Goal: Transaction & Acquisition: Subscribe to service/newsletter

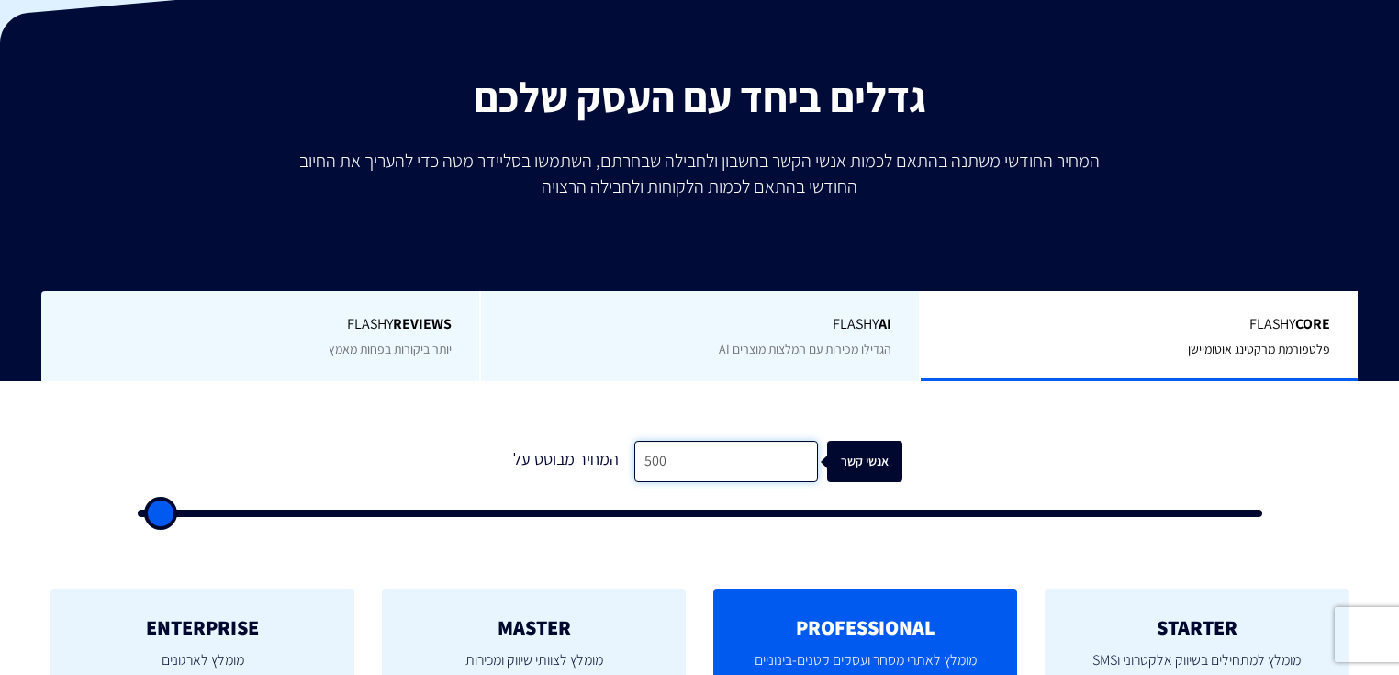
click at [668, 441] on input "500" at bounding box center [726, 461] width 184 height 41
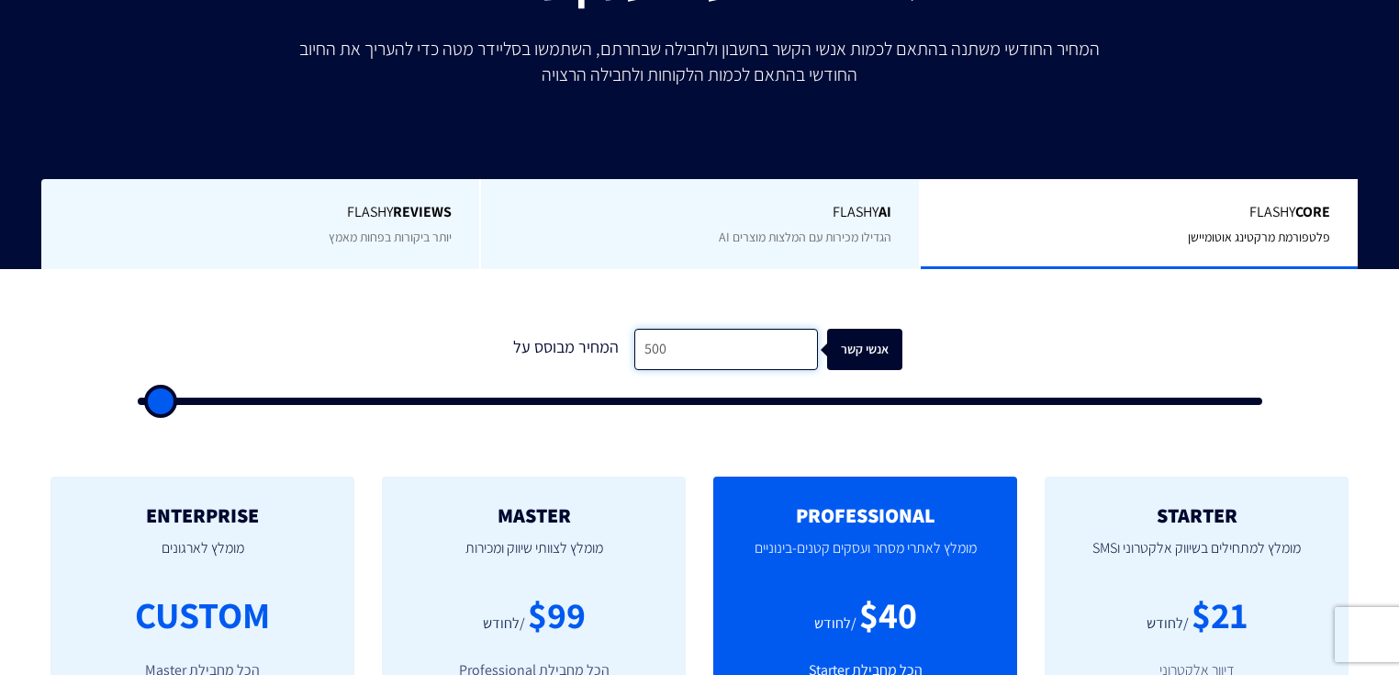
click at [668, 356] on input "500" at bounding box center [726, 349] width 184 height 41
click at [670, 355] on input "500" at bounding box center [726, 349] width 184 height 41
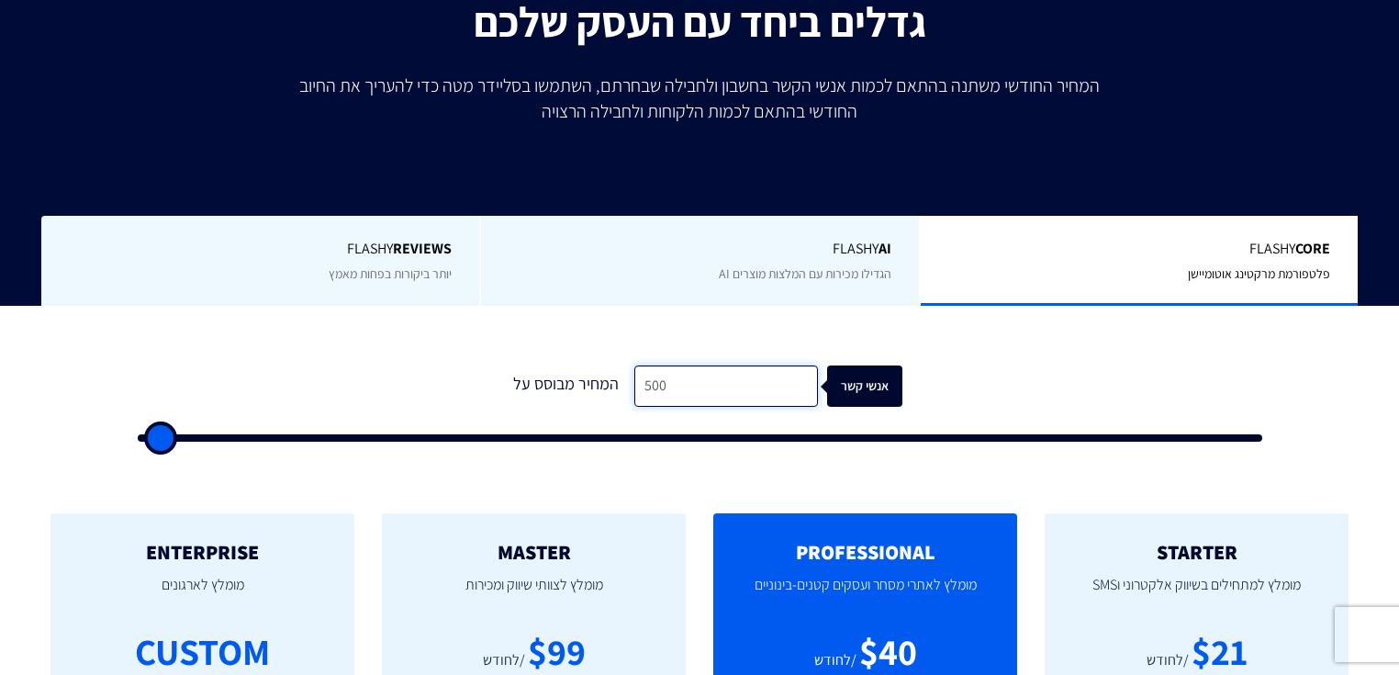
type input "8"
type input "500"
type input "80"
type input "500"
type input "800"
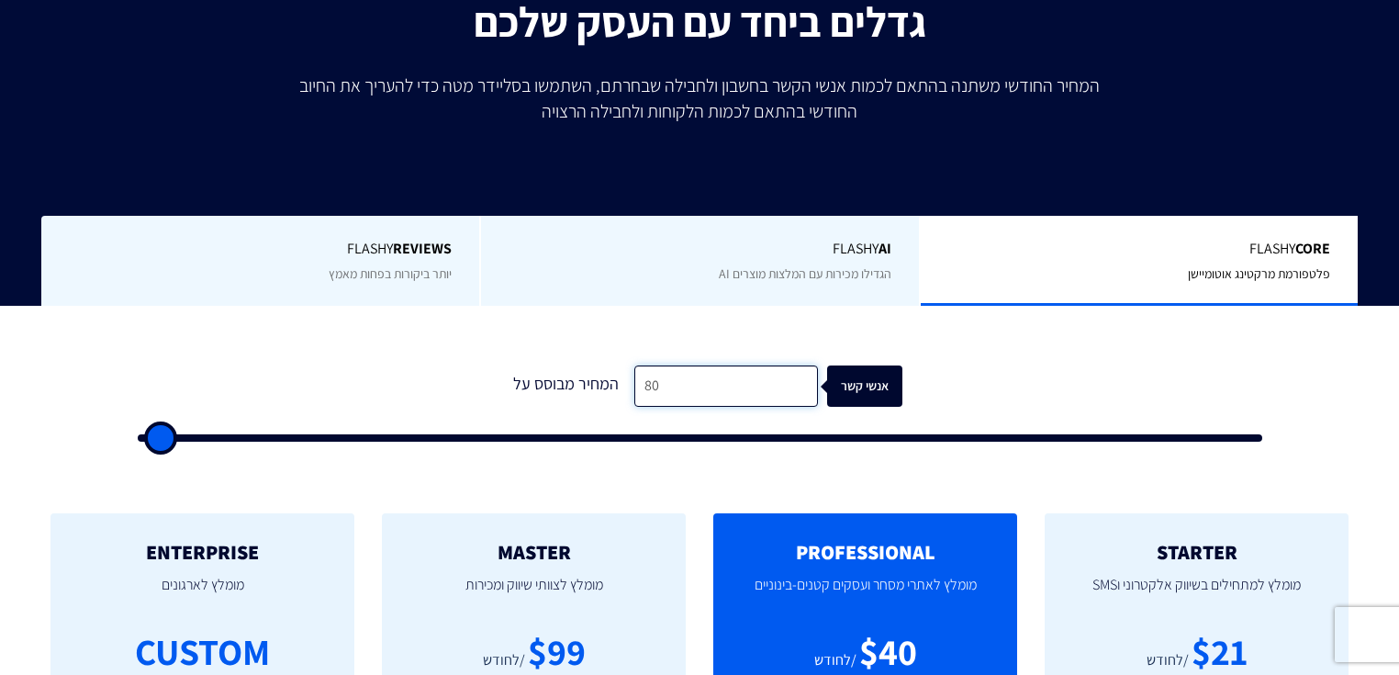
type input "1000"
type input "8,000"
type input "8000"
type input "80,000"
type input "80000"
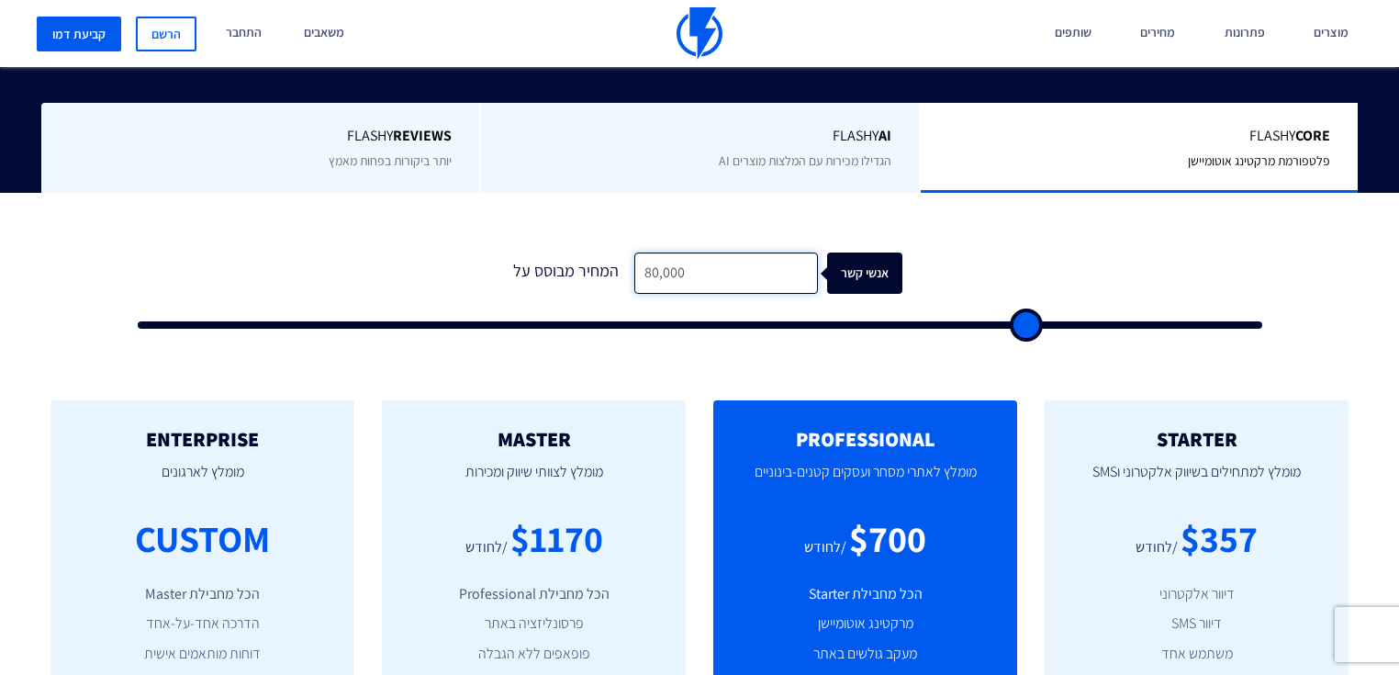
scroll to position [514, 0]
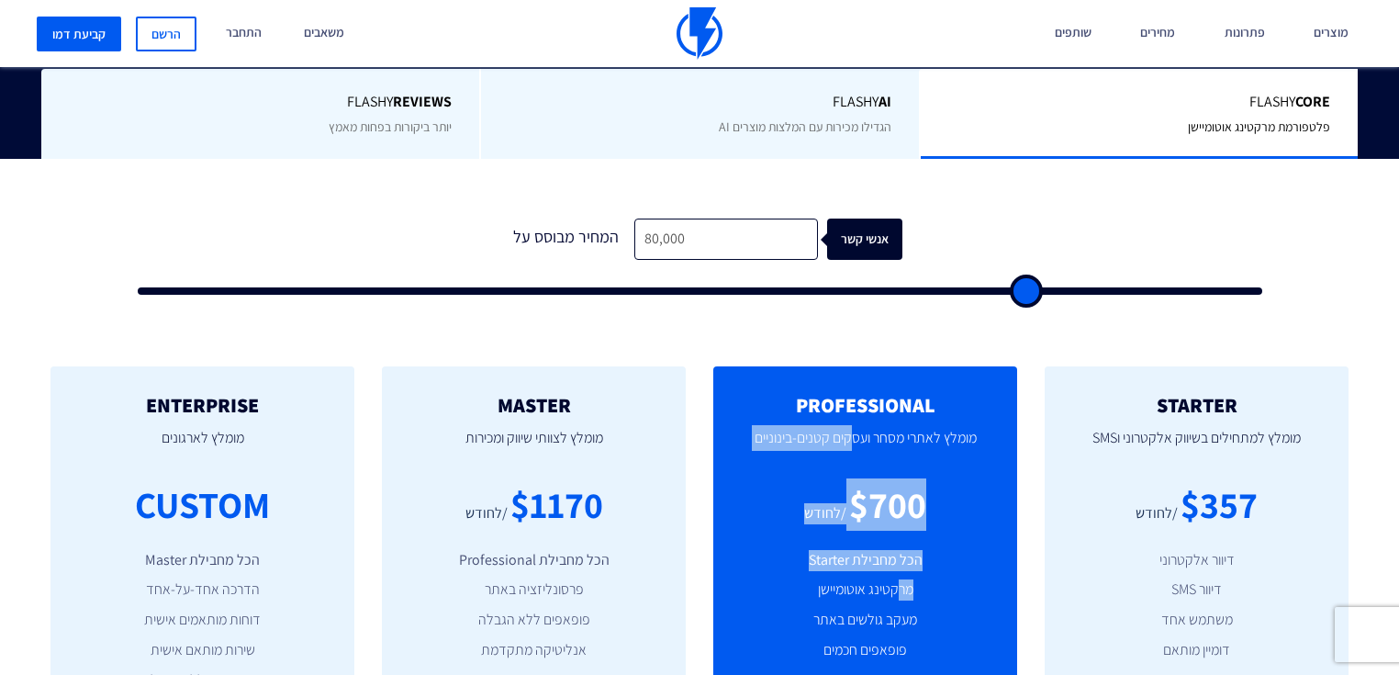
drag, startPoint x: 847, startPoint y: 393, endPoint x: 892, endPoint y: 552, distance: 165.0
click at [894, 554] on div "PROFESSIONAL מומלץ לאתרי מסחר ועסקים קטנים-בינוניים $700 /לחודש הכל מחבילת Star…" at bounding box center [865, 604] width 304 height 477
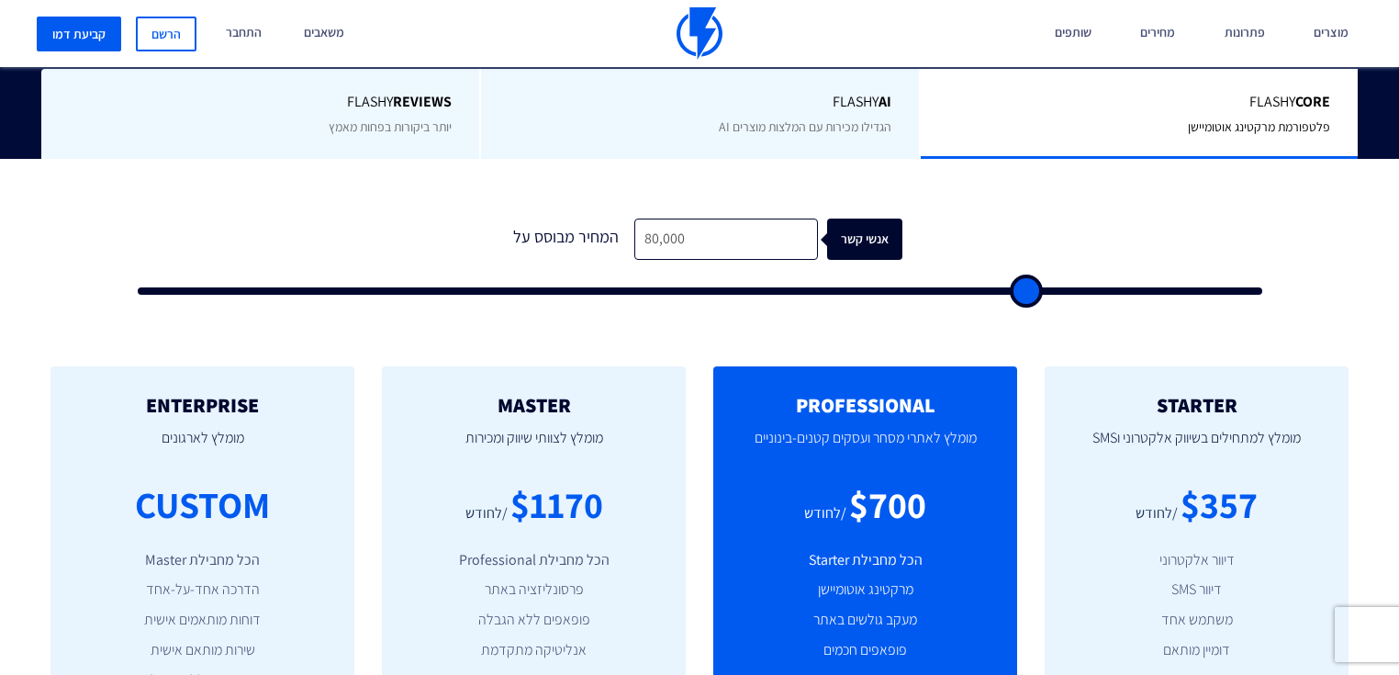
click at [892, 579] on li "מרקטינג אוטומיישן" at bounding box center [865, 589] width 249 height 21
click at [888, 609] on li "מעקב גולשים באתר" at bounding box center [865, 619] width 249 height 21
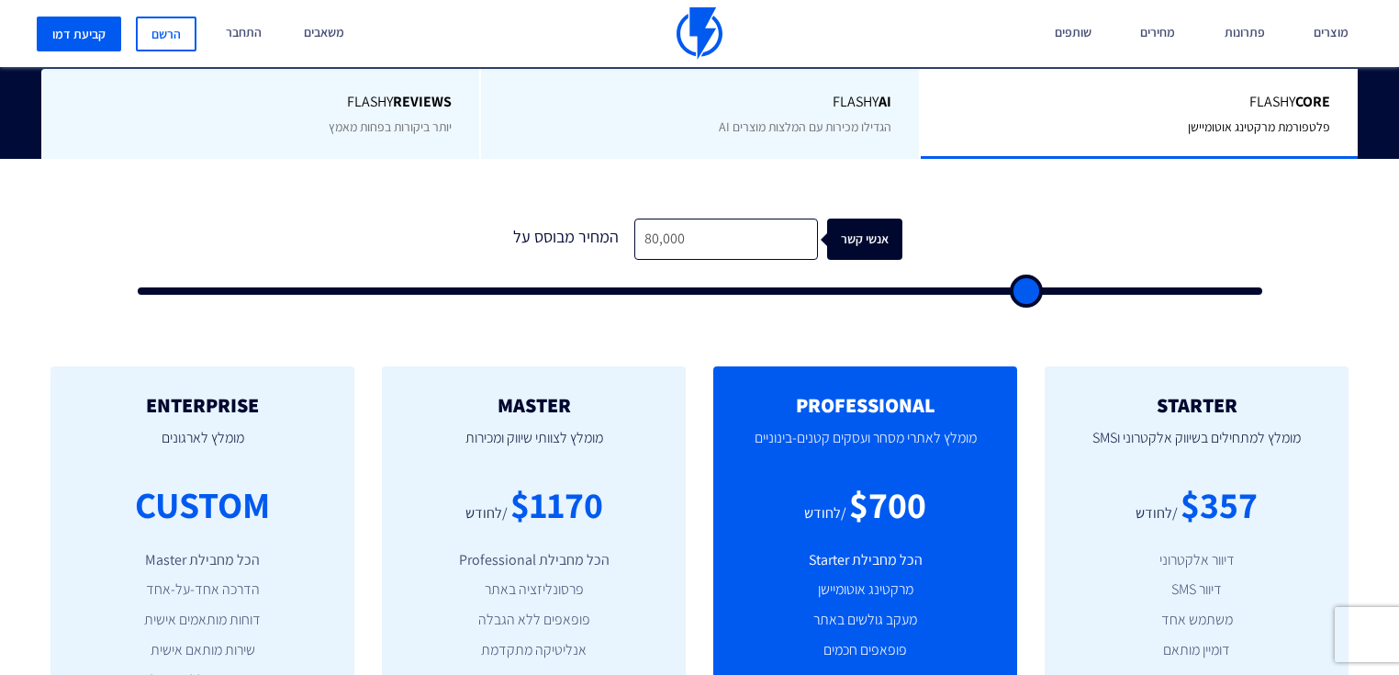
click at [885, 609] on li "מעקב גולשים באתר" at bounding box center [865, 619] width 249 height 21
click at [886, 609] on li "מעקב גולשים באתר" at bounding box center [865, 619] width 249 height 21
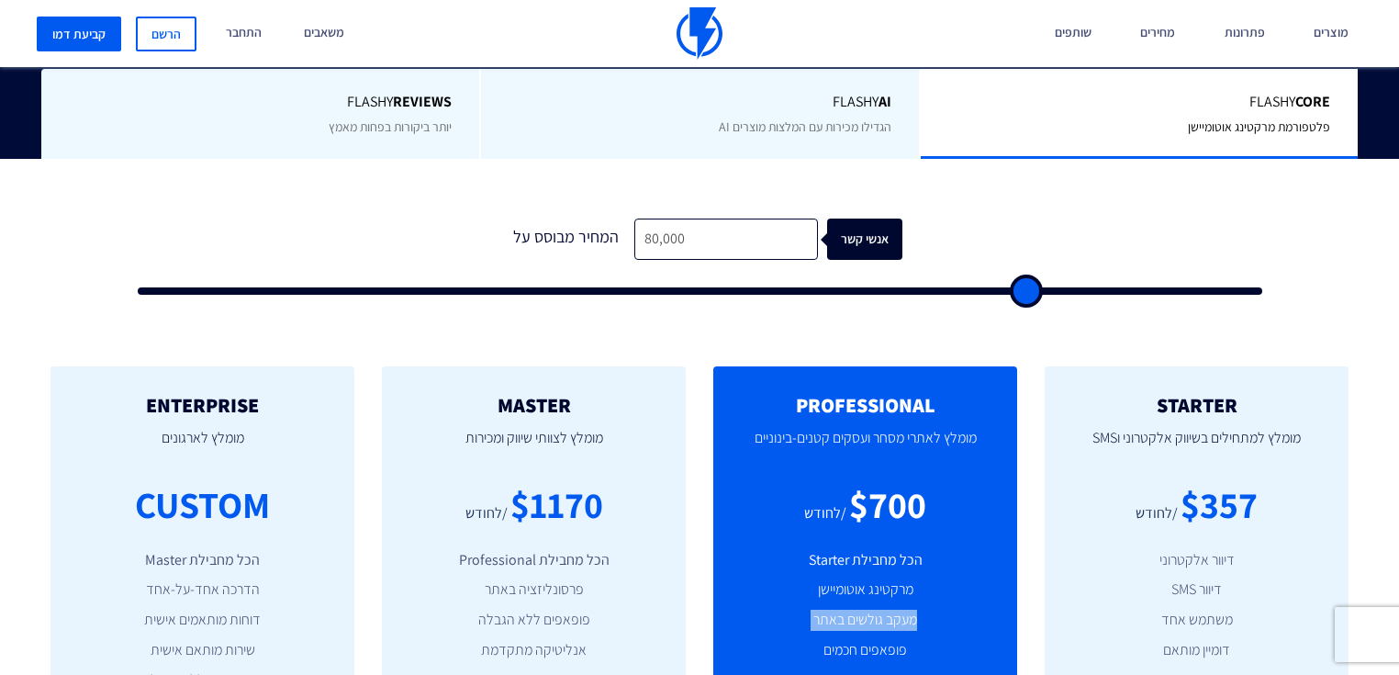
click at [886, 609] on li "מעקב גולשים באתר" at bounding box center [865, 619] width 249 height 21
click at [854, 609] on li "מעקב גולשים באתר" at bounding box center [865, 619] width 249 height 21
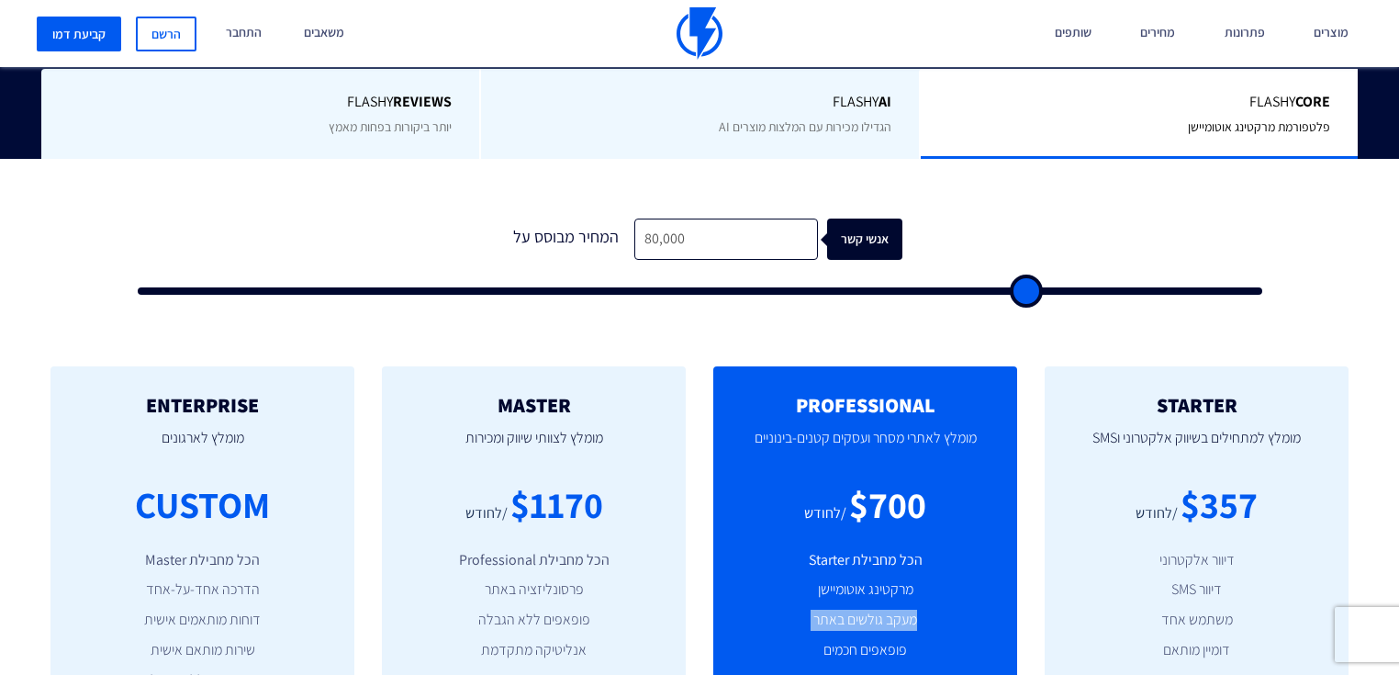
click at [854, 609] on li "מעקב גולשים באתר" at bounding box center [865, 619] width 249 height 21
click at [862, 640] on li "פופאפים חכמים" at bounding box center [865, 650] width 249 height 21
click at [860, 640] on li "פופאפים חכמים" at bounding box center [865, 650] width 249 height 21
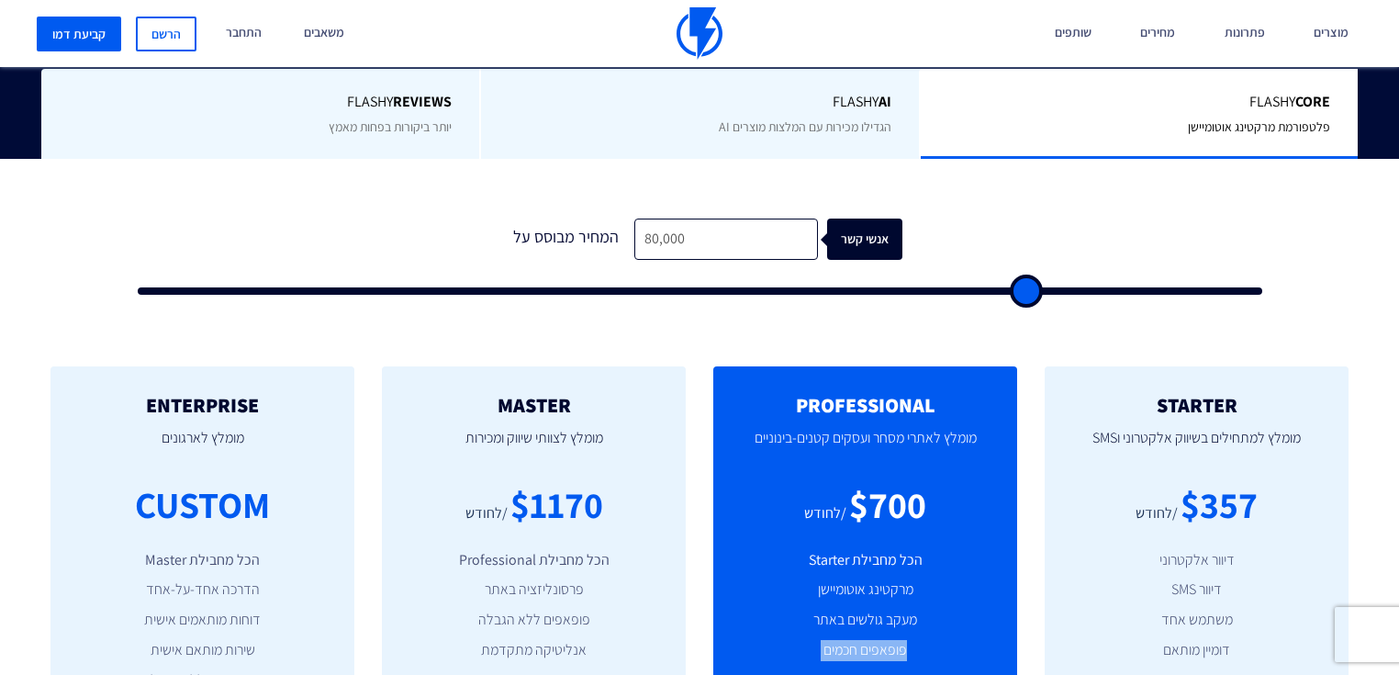
click at [860, 640] on li "פופאפים חכמים" at bounding box center [865, 650] width 249 height 21
drag, startPoint x: 870, startPoint y: 661, endPoint x: 868, endPoint y: 651, distance: 10.3
click at [868, 661] on ul "הכל מחבילת Starter מרקטינג אוטומיישן מעקב גולשים באתר פופאפים חכמים עד 3 משתמשי…" at bounding box center [865, 636] width 249 height 172
click at [867, 670] on li "עד 3 משתמשים" at bounding box center [865, 680] width 249 height 21
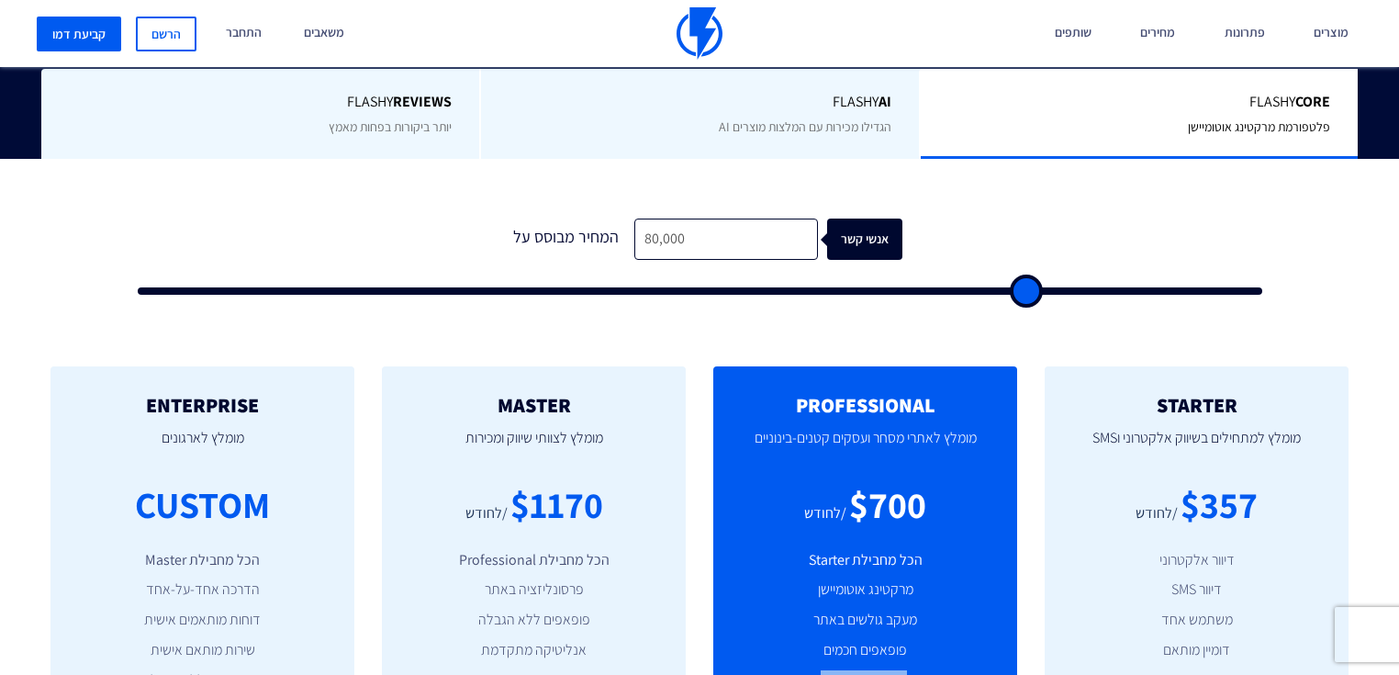
click at [867, 670] on li "עד 3 משתמשים" at bounding box center [865, 680] width 249 height 21
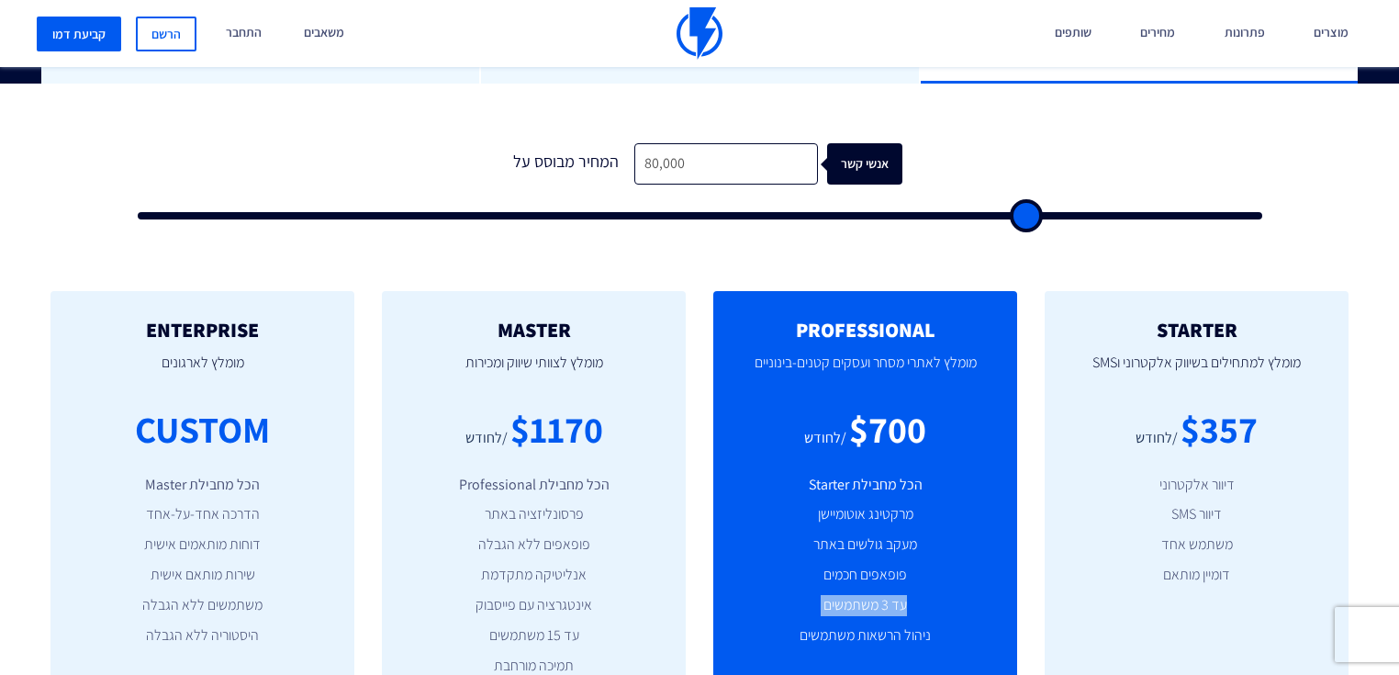
scroll to position [587, 0]
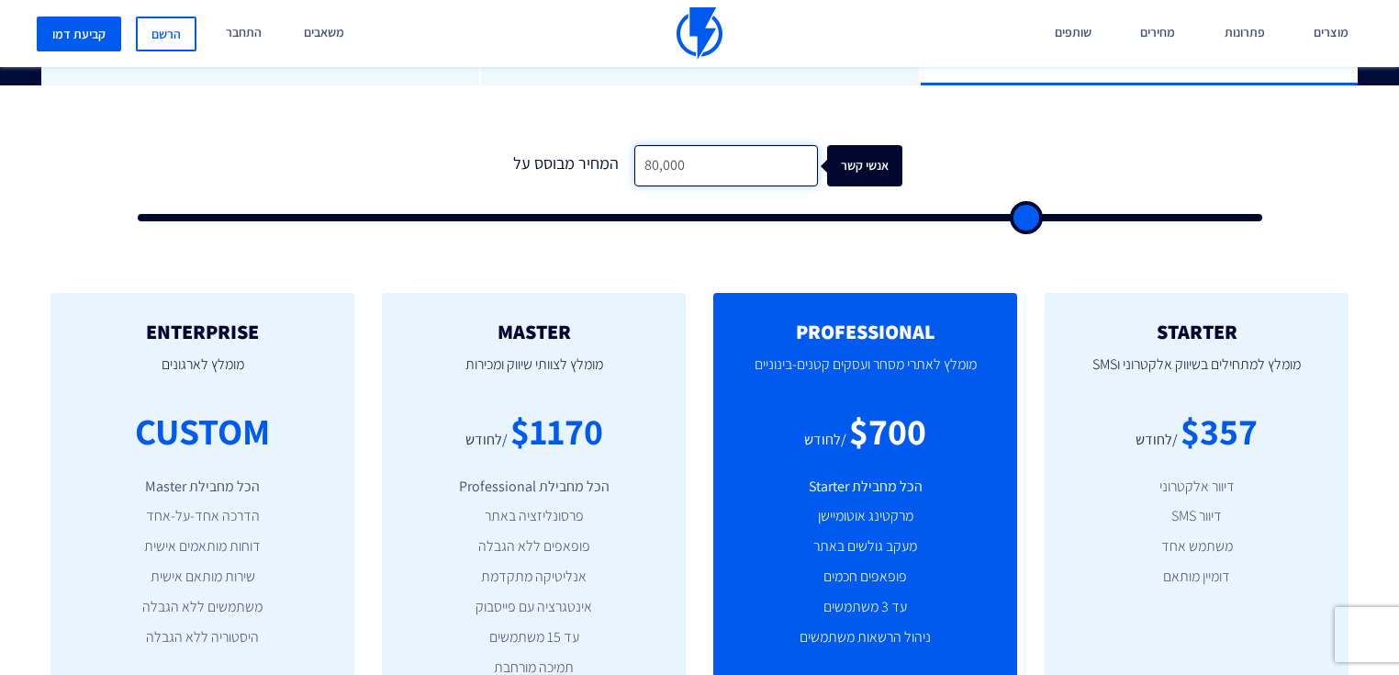
drag, startPoint x: 649, startPoint y: 126, endPoint x: 617, endPoint y: 126, distance: 32.1
click at [617, 145] on div "המחיר מבוסס על 80,000 אנשי קשר" at bounding box center [700, 165] width 406 height 41
type input "6,000"
type input "6000"
type input "67,000"
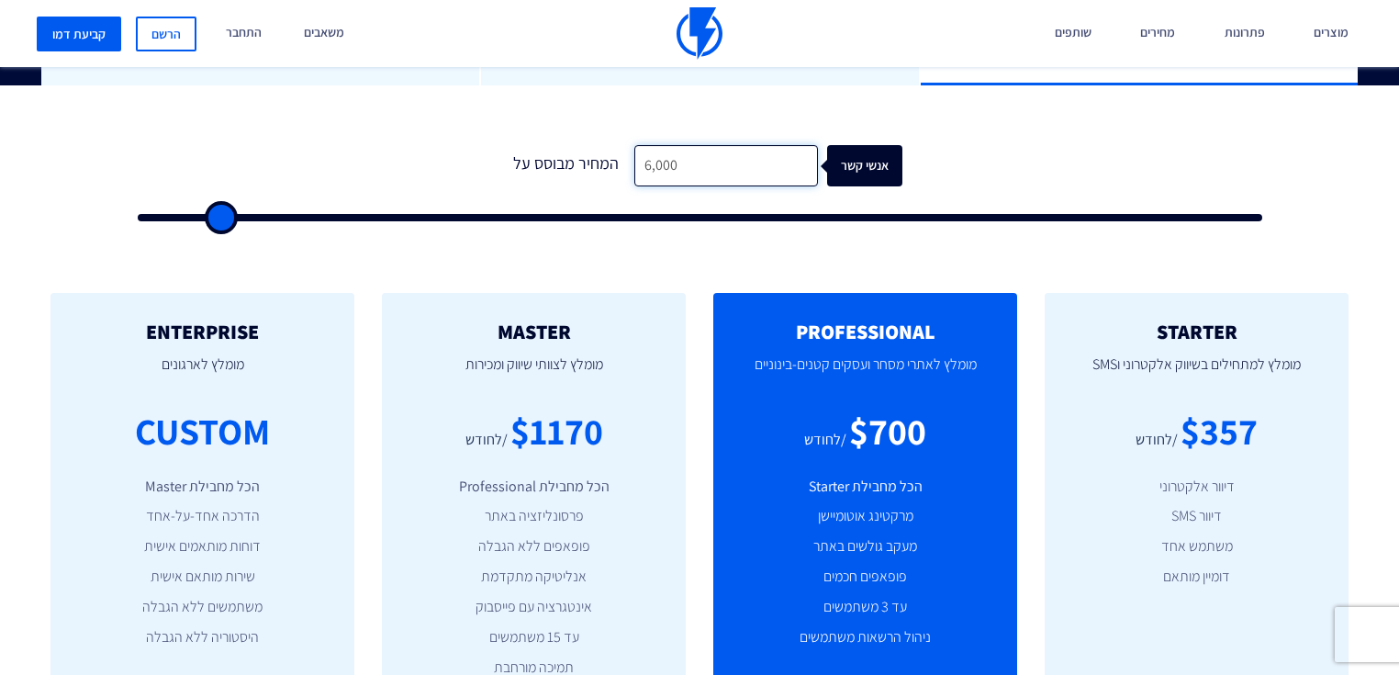
type input "67000"
click at [492, 209] on div "0 המחיר מבוסס על 67,000 אנשי קשר" at bounding box center [699, 177] width 1161 height 157
click at [892, 405] on div "$622" at bounding box center [887, 431] width 77 height 52
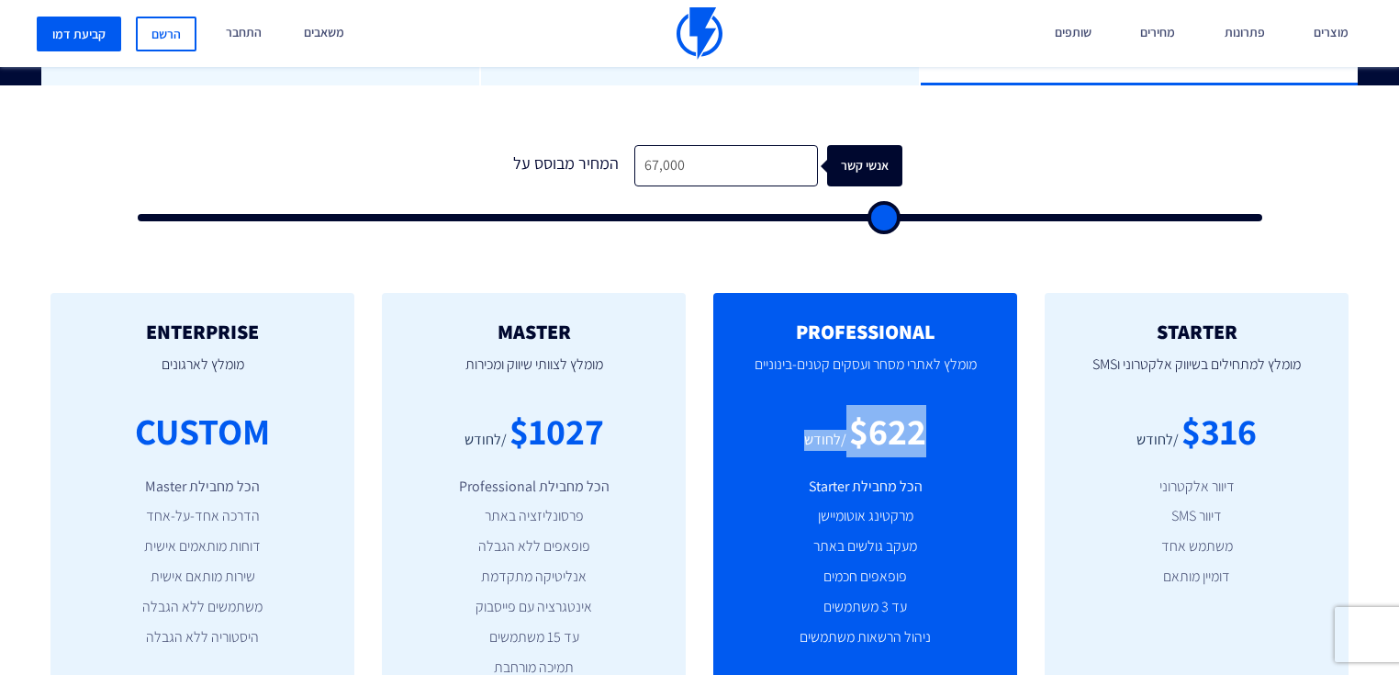
click at [892, 405] on div "$622" at bounding box center [887, 431] width 77 height 52
click at [592, 405] on div "$1027" at bounding box center [556, 431] width 95 height 52
click at [591, 407] on div "$1027" at bounding box center [556, 431] width 95 height 52
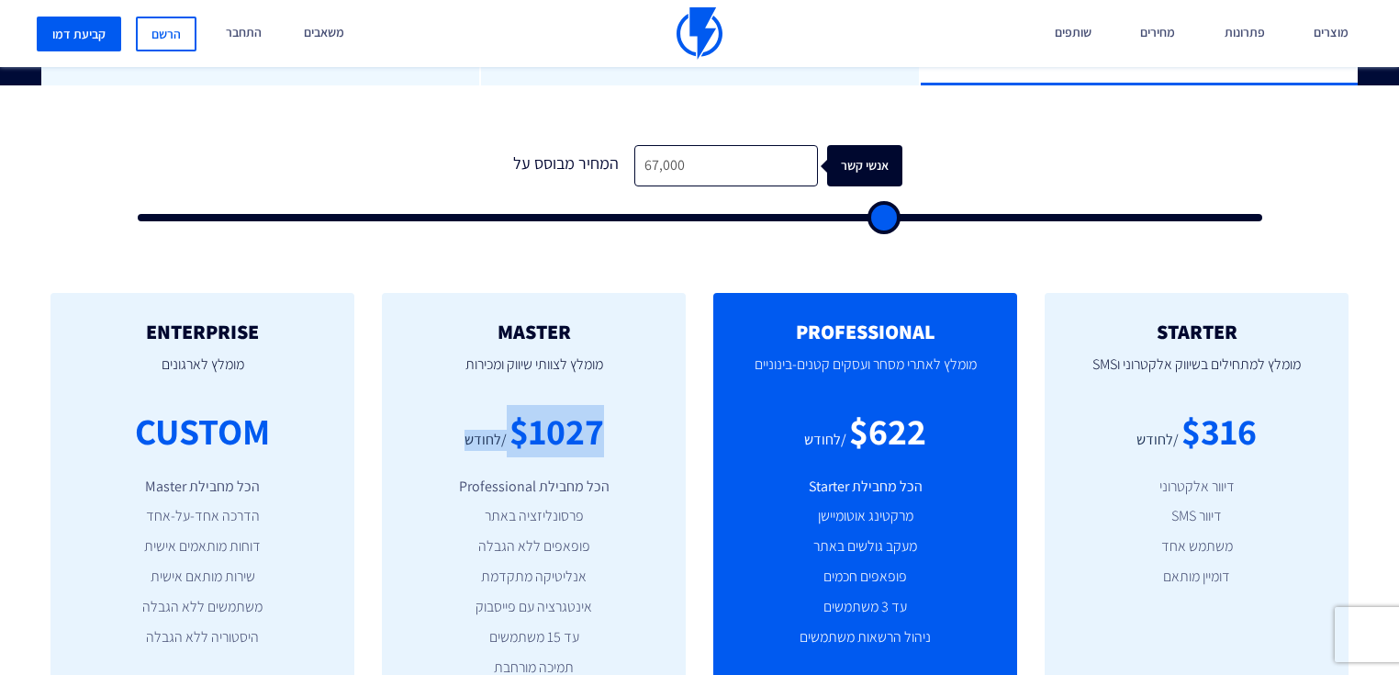
click at [591, 407] on div "$1027" at bounding box center [556, 431] width 95 height 52
click at [855, 405] on div "$622" at bounding box center [887, 431] width 77 height 52
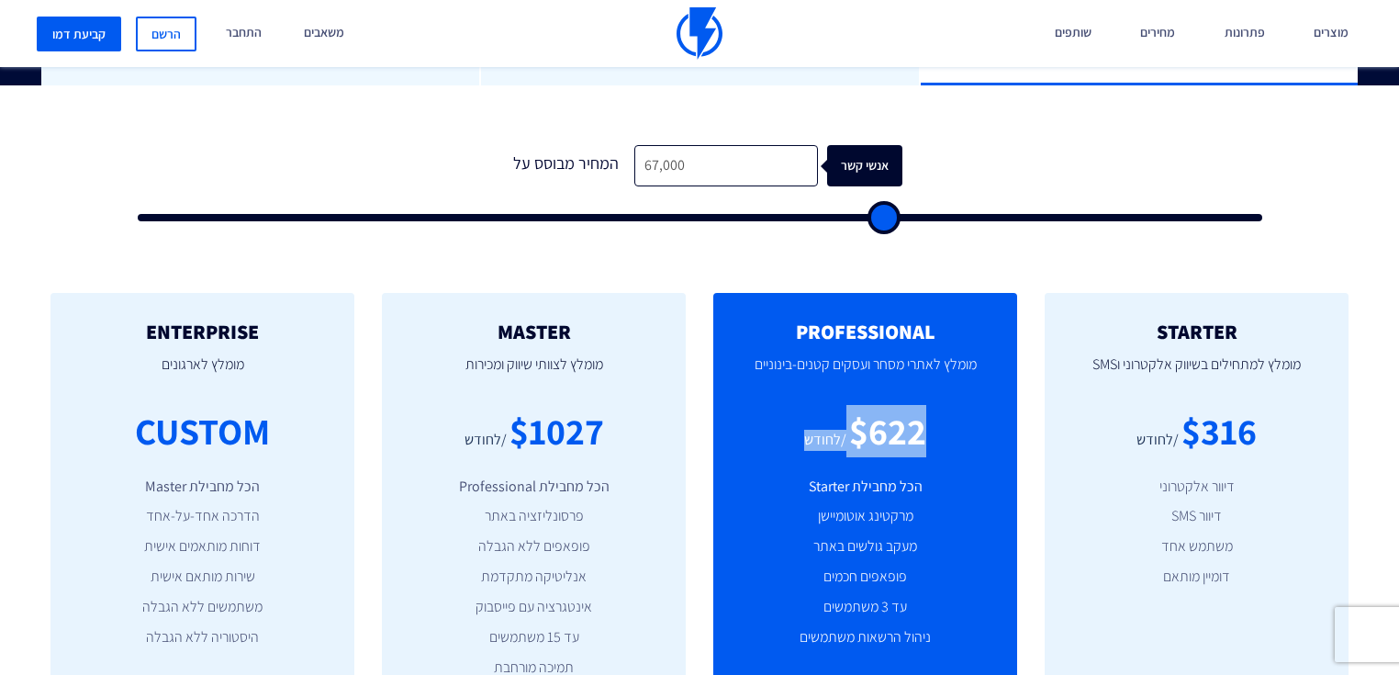
click at [855, 405] on div "$622" at bounding box center [887, 431] width 77 height 52
click at [488, 430] on div "/לחודש" at bounding box center [485, 440] width 42 height 21
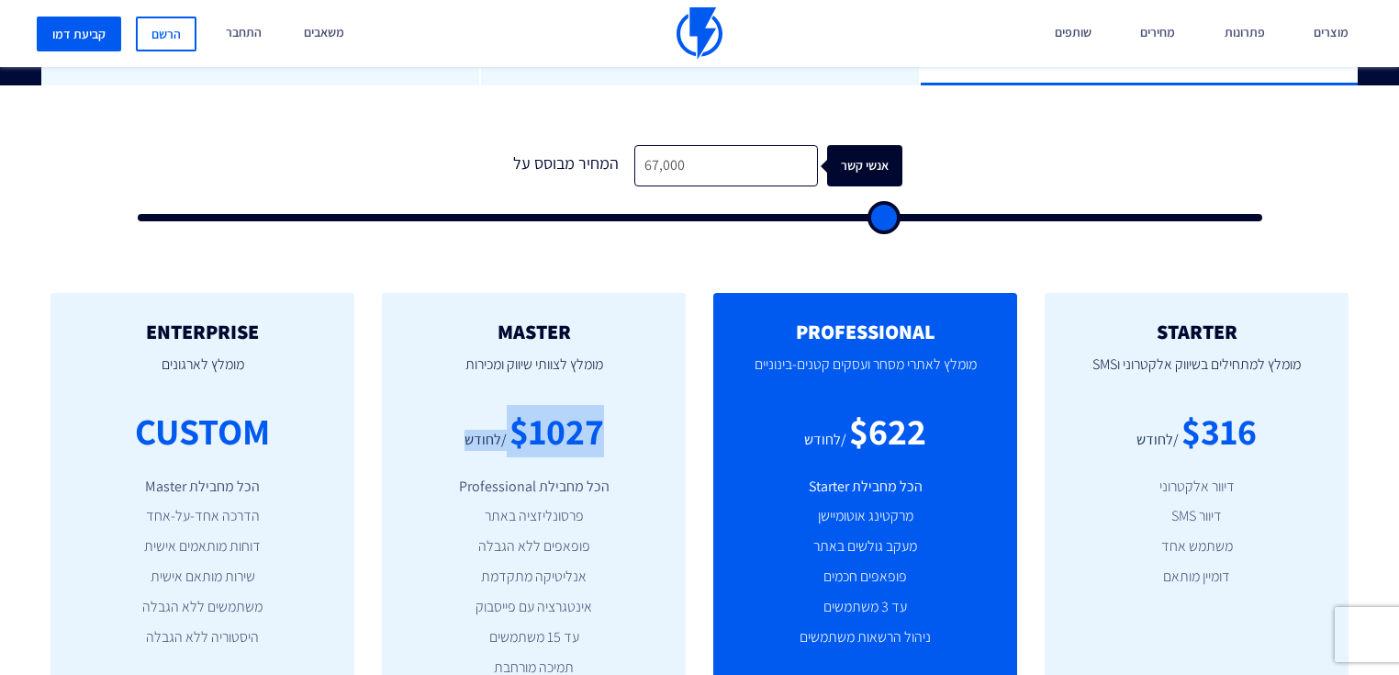
click at [488, 430] on div "/לחודש" at bounding box center [485, 440] width 42 height 21
drag, startPoint x: 650, startPoint y: 129, endPoint x: 620, endPoint y: 129, distance: 30.3
click at [620, 145] on div "המחיר מבוסס על 67,000 אנשי קשר" at bounding box center [700, 165] width 406 height 41
type input "8,000"
type input "8000"
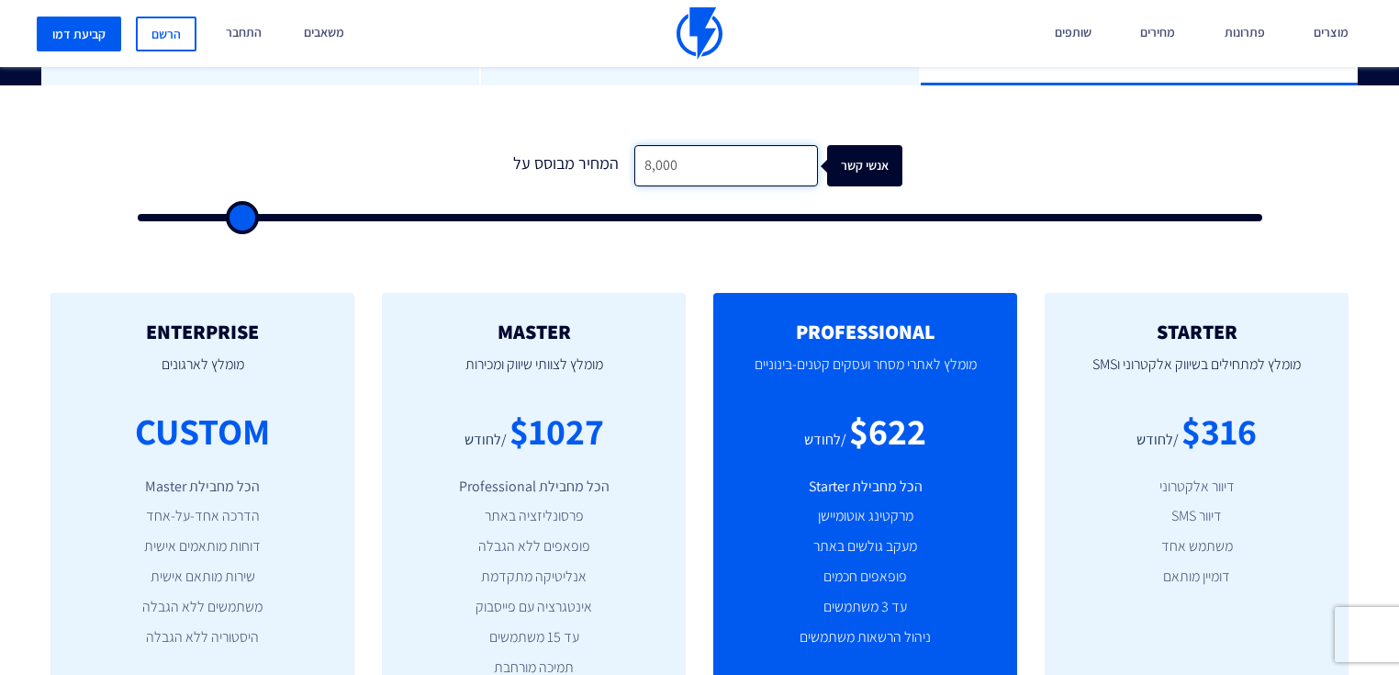
type input "80,000"
type input "80000"
drag, startPoint x: 649, startPoint y: 129, endPoint x: 614, endPoint y: 129, distance: 34.9
click at [614, 145] on div "המחיר מבוסס על 80,000 אנשי קשר" at bounding box center [700, 165] width 406 height 41
type input "6,000"
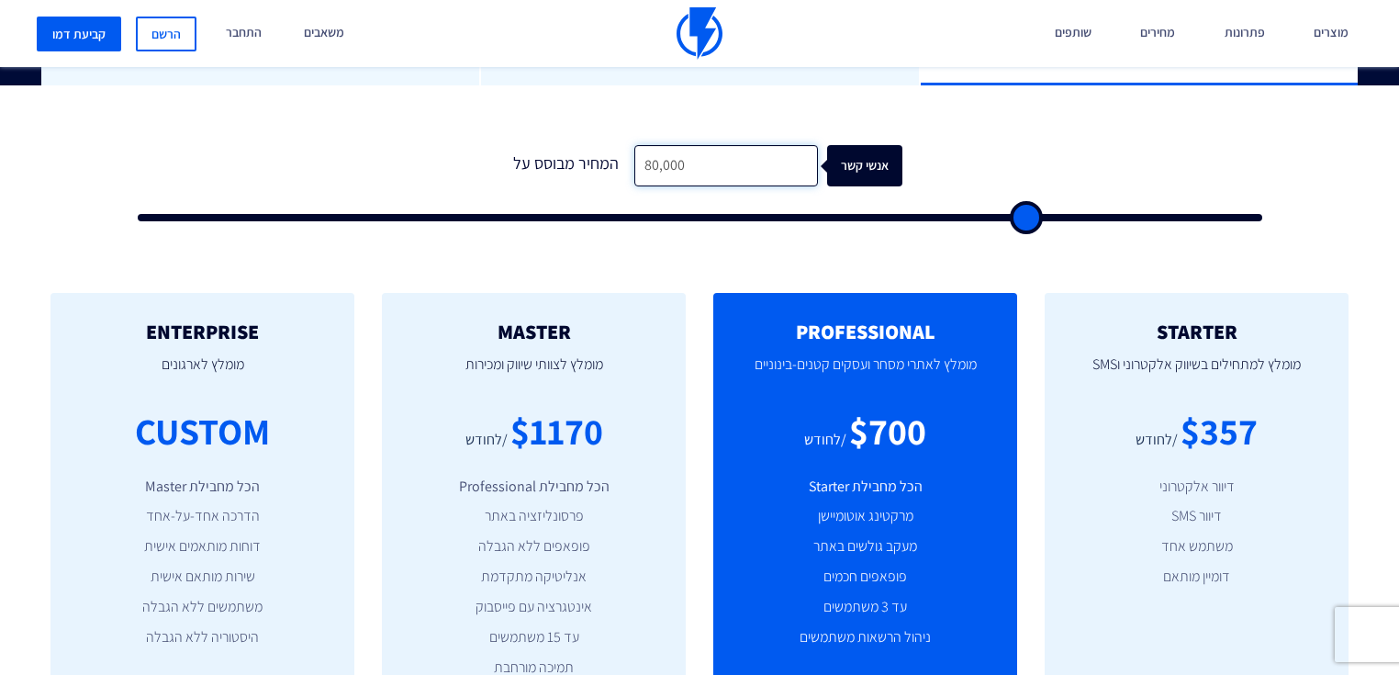
type input "6000"
type input "67,000"
type input "67000"
drag, startPoint x: 648, startPoint y: 132, endPoint x: 628, endPoint y: 132, distance: 20.2
click at [634, 145] on input "67,000" at bounding box center [726, 165] width 184 height 41
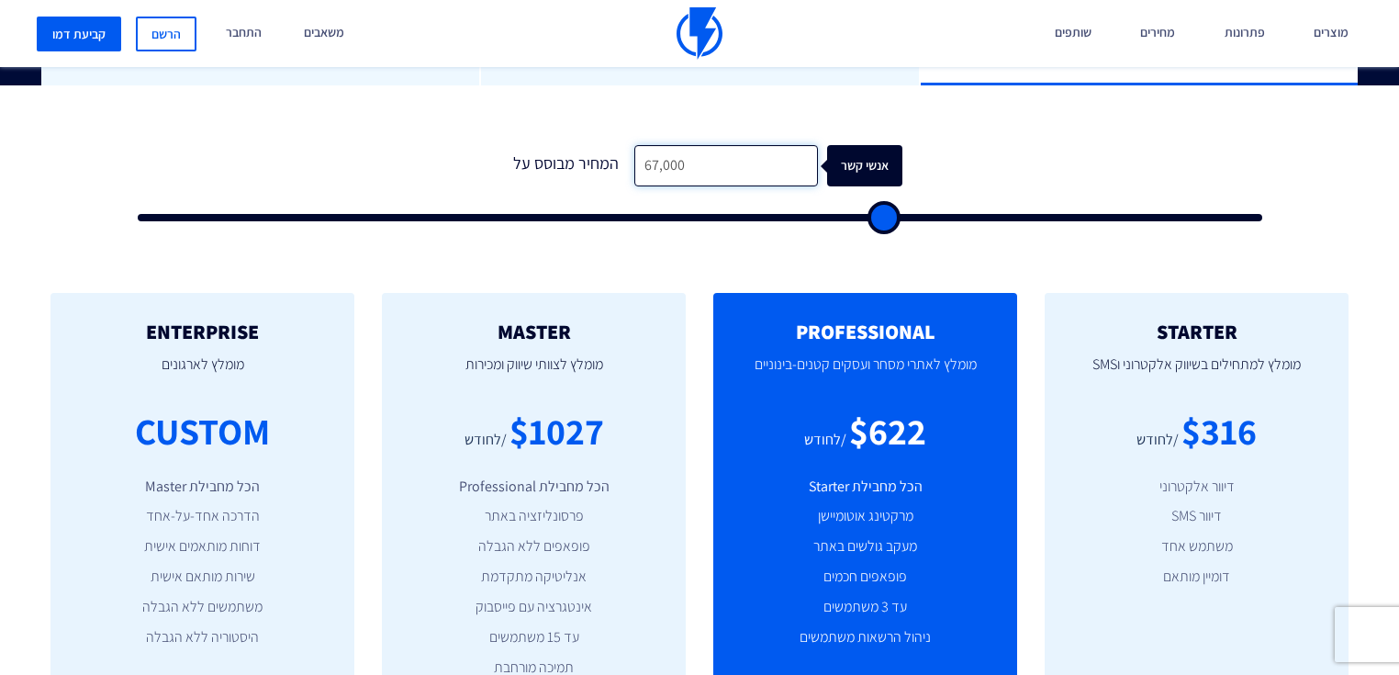
type input "8,000"
type input "8000"
type input "80,000"
type input "80000"
click at [654, 145] on input "80,000" at bounding box center [726, 165] width 184 height 41
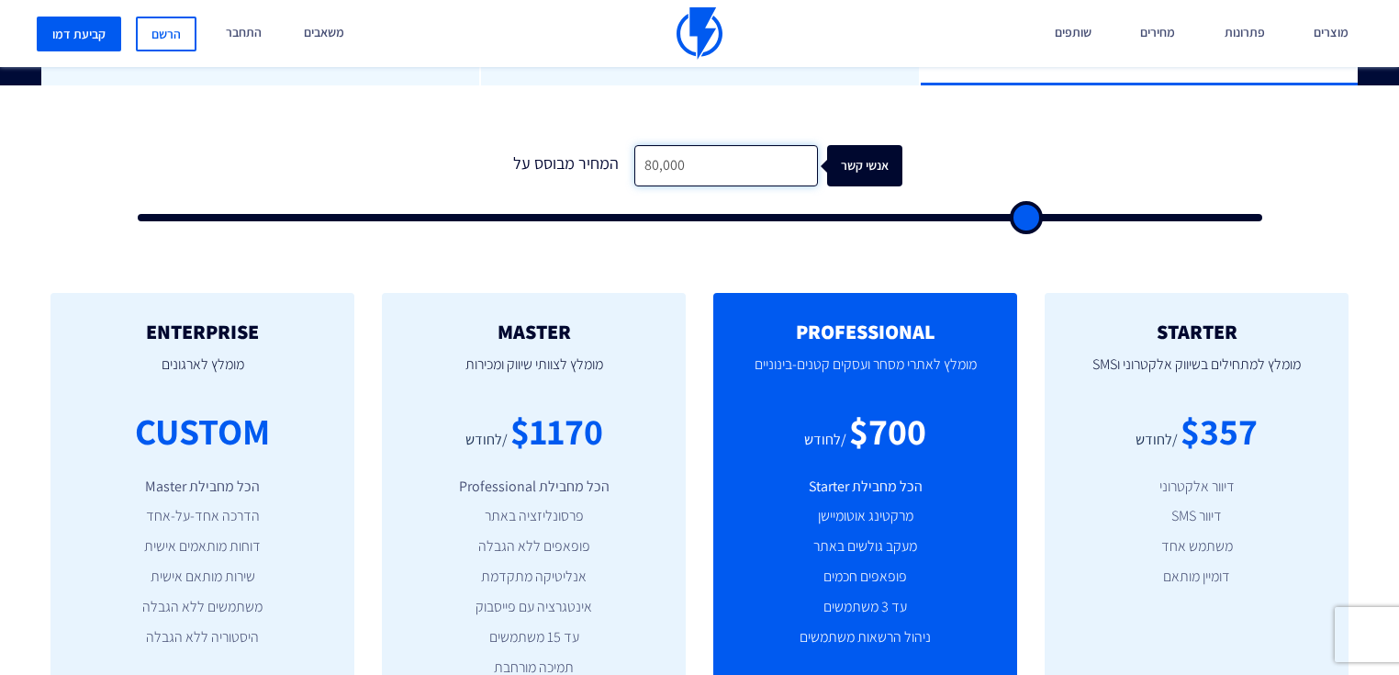
drag, startPoint x: 649, startPoint y: 128, endPoint x: 612, endPoint y: 129, distance: 36.7
click at [612, 145] on div "המחיר מבוסס על 80,000 אנשי קשר" at bounding box center [700, 165] width 406 height 41
type input "6,000"
type input "6000"
type input "67,000"
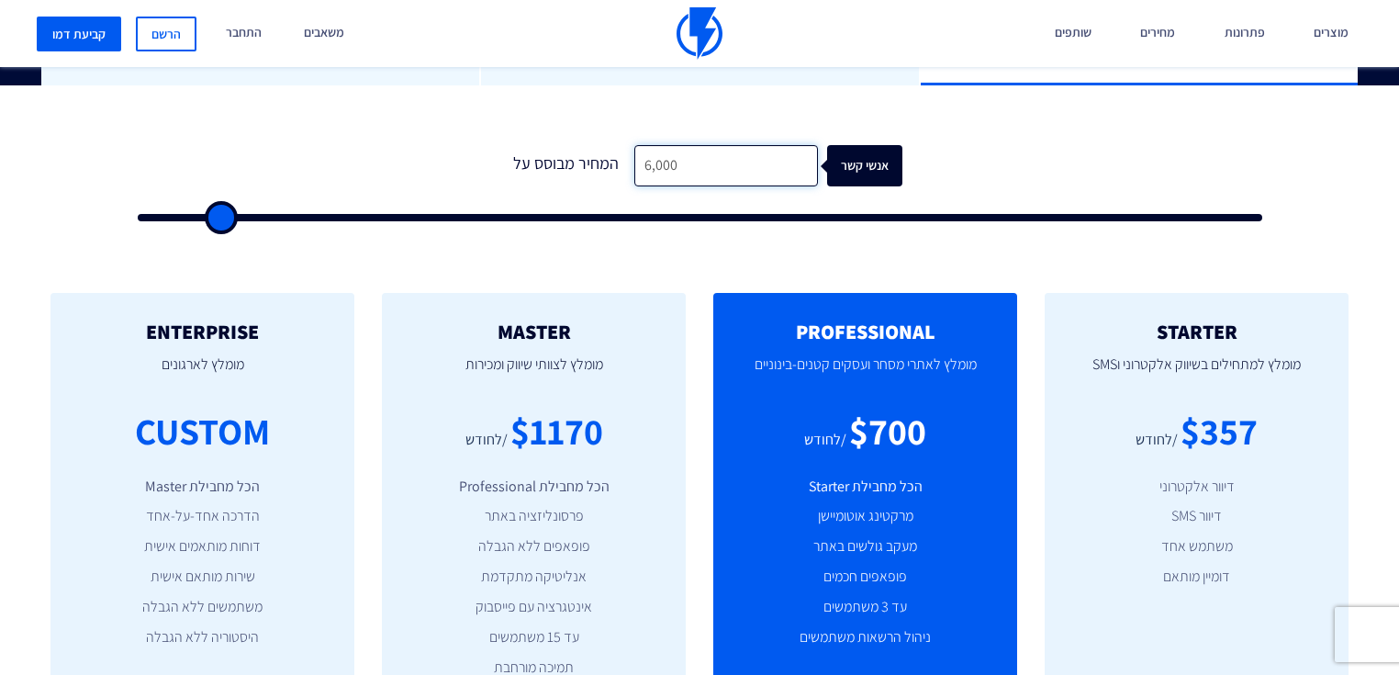
type input "67000"
type input "67,000"
